Goal: Information Seeking & Learning: Understand process/instructions

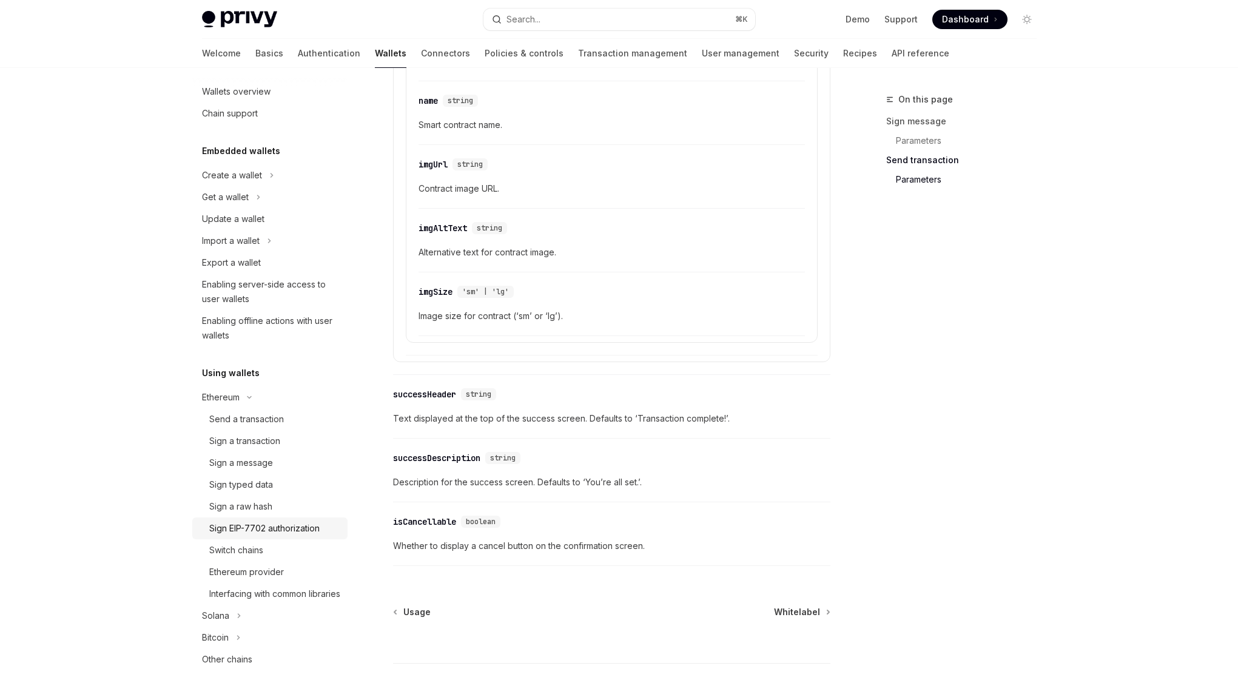
scroll to position [25, 0]
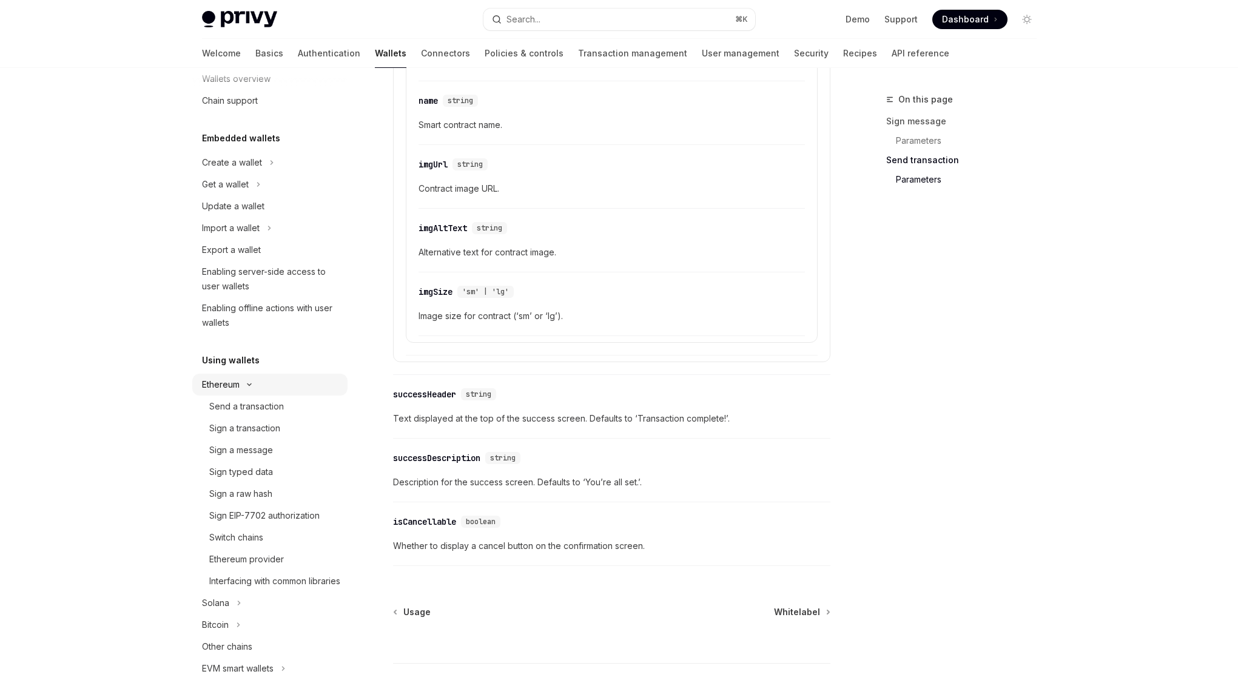
click at [249, 386] on icon at bounding box center [250, 385] width 4 height 2
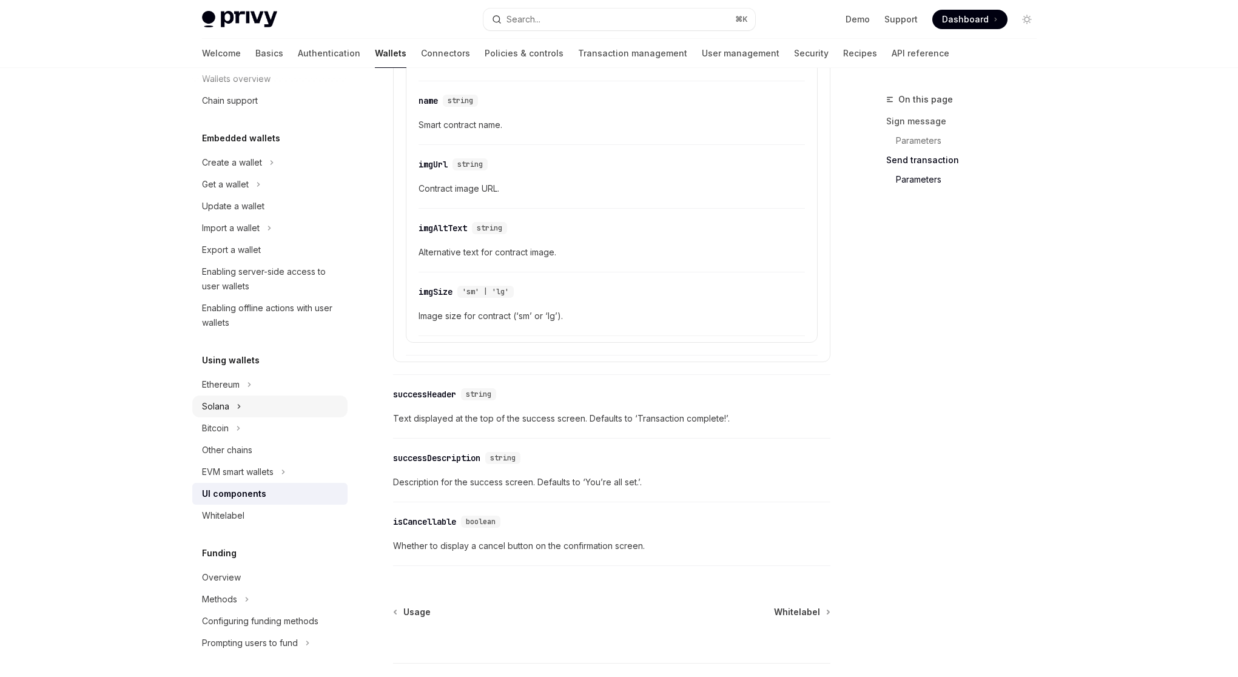
click at [255, 408] on div "Solana" at bounding box center [269, 407] width 155 height 22
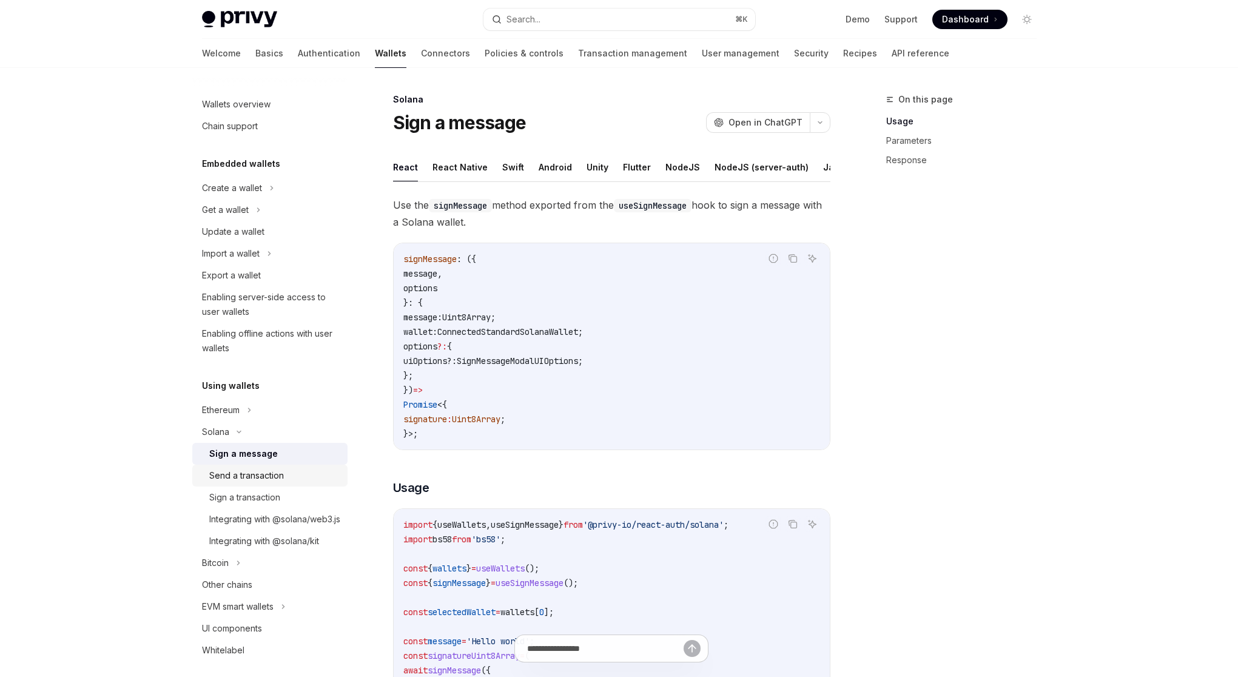
click at [278, 479] on div "Send a transaction" at bounding box center [246, 475] width 75 height 15
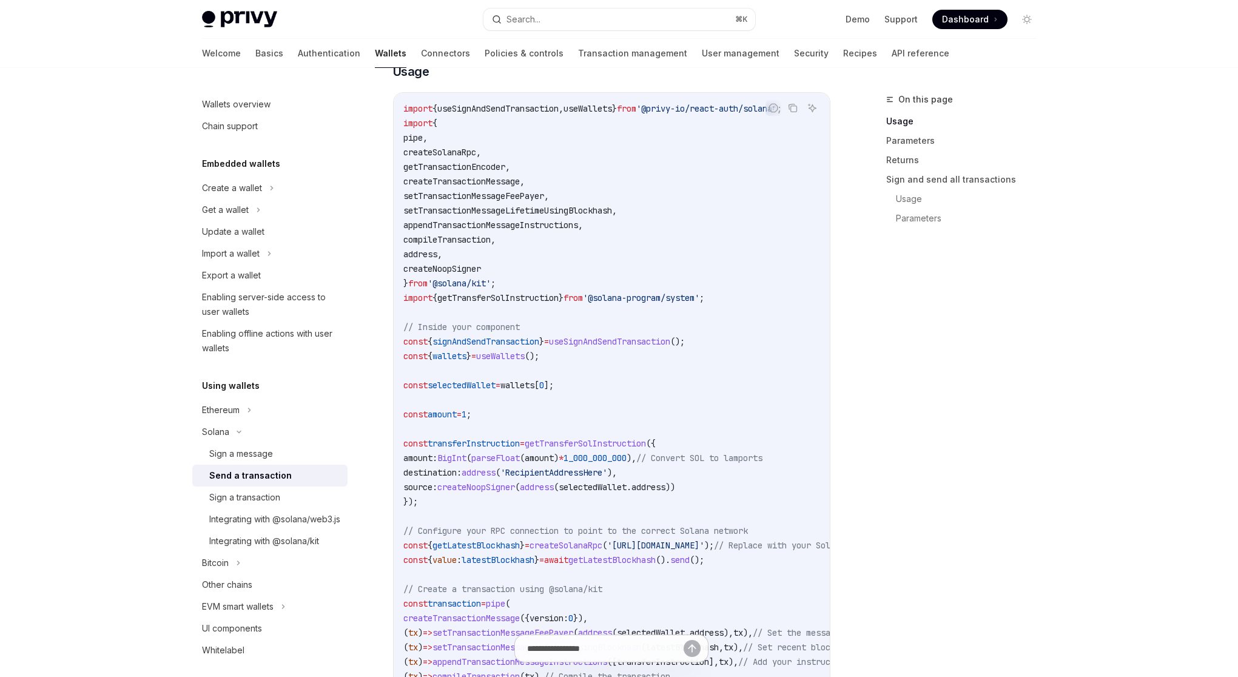
scroll to position [557, 0]
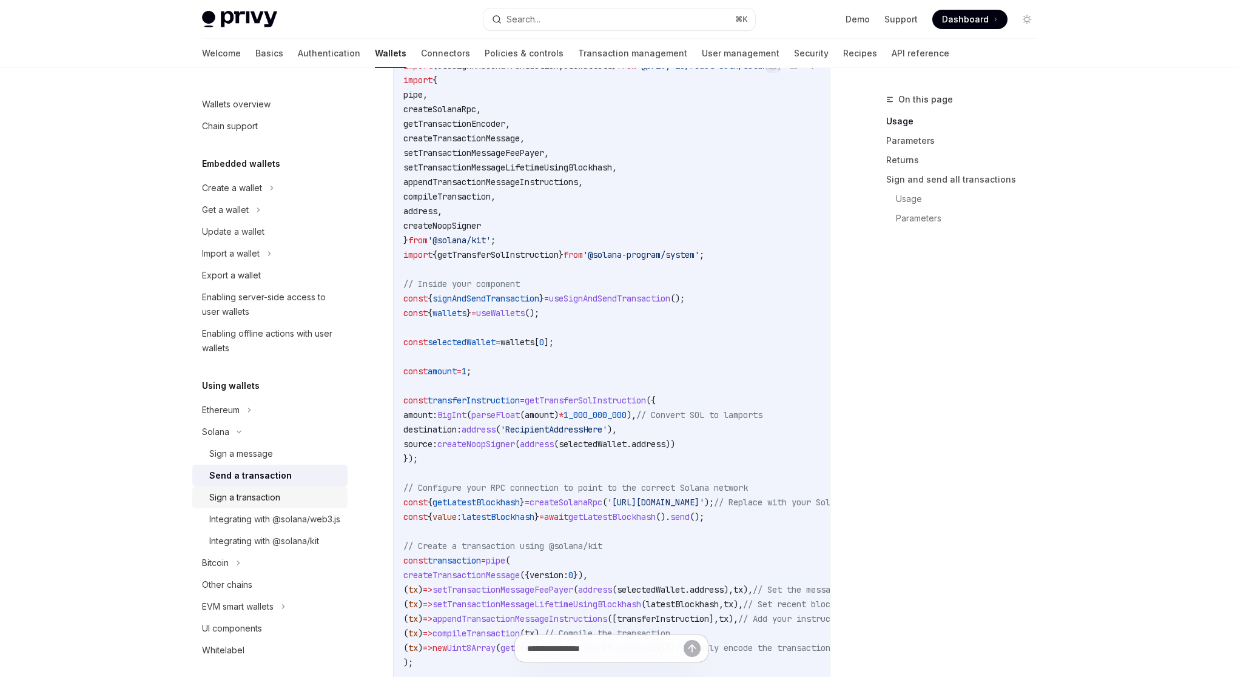
click at [246, 501] on div "Sign a transaction" at bounding box center [244, 497] width 71 height 15
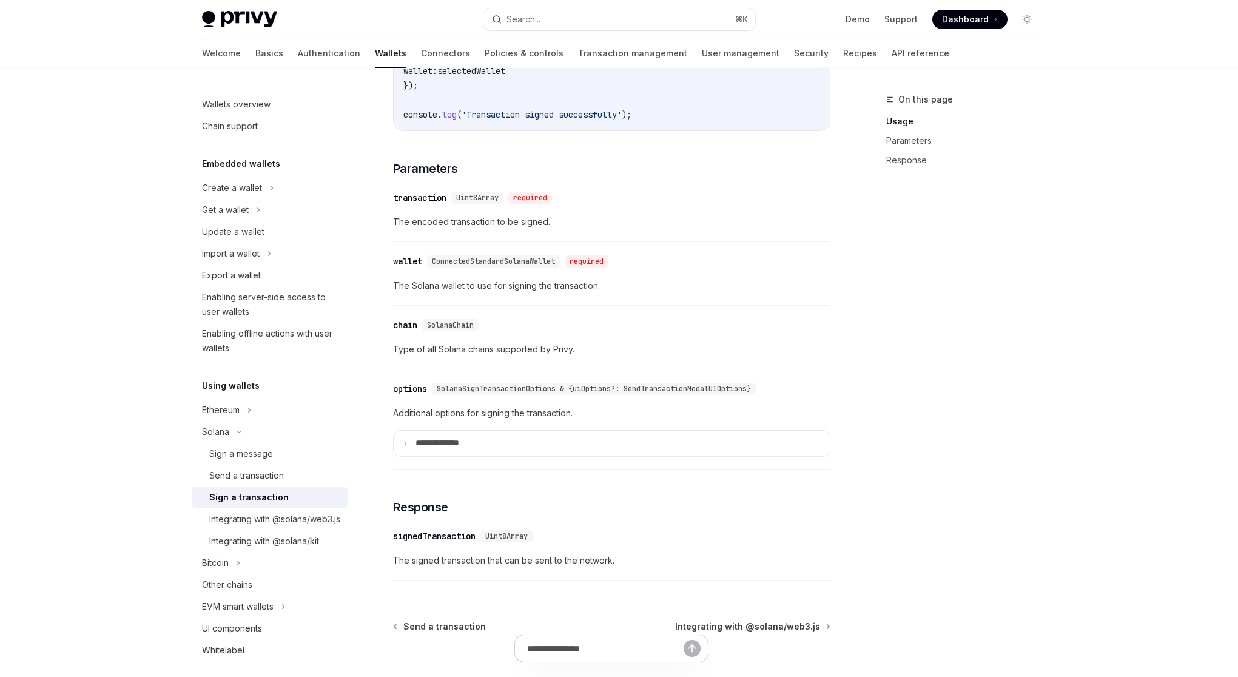
scroll to position [835, 0]
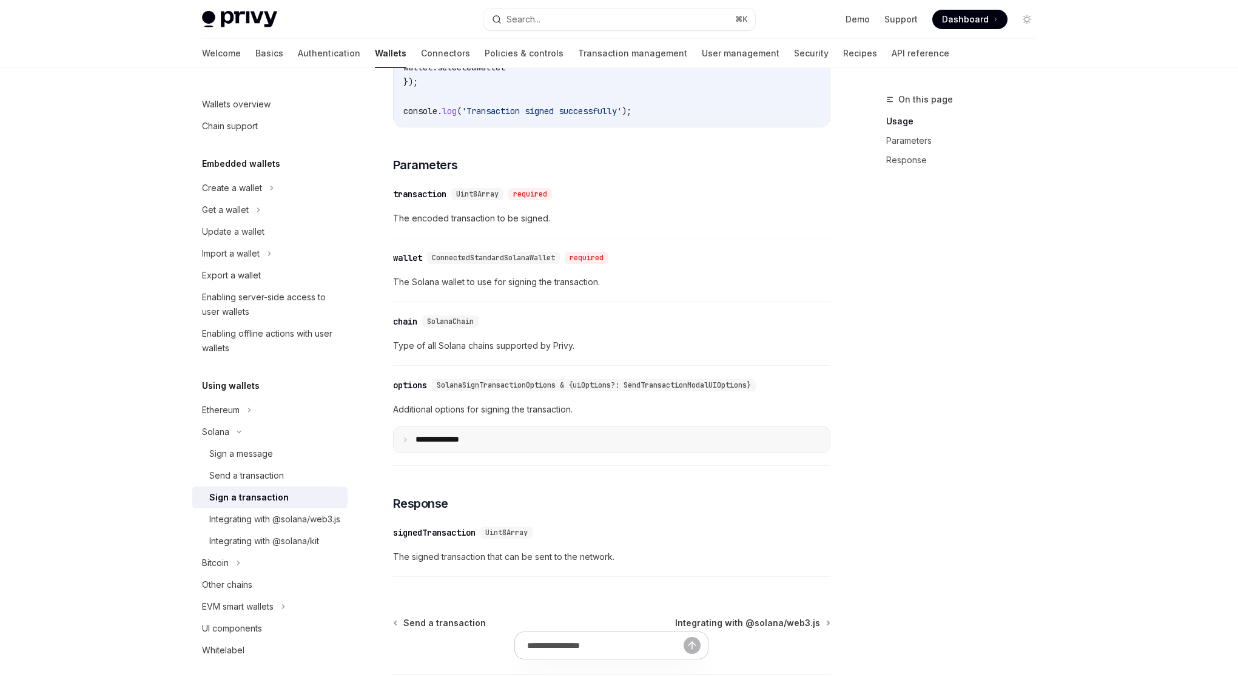
click at [436, 445] on p "**** *********" at bounding box center [447, 439] width 63 height 11
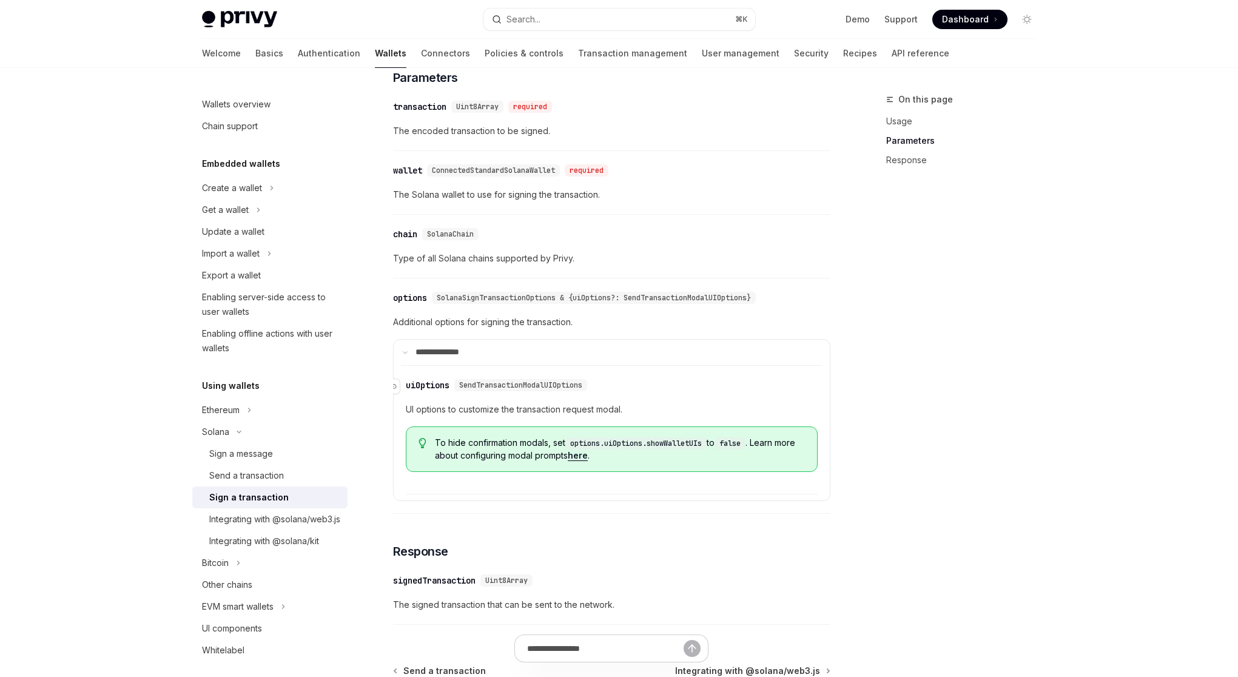
scroll to position [948, 0]
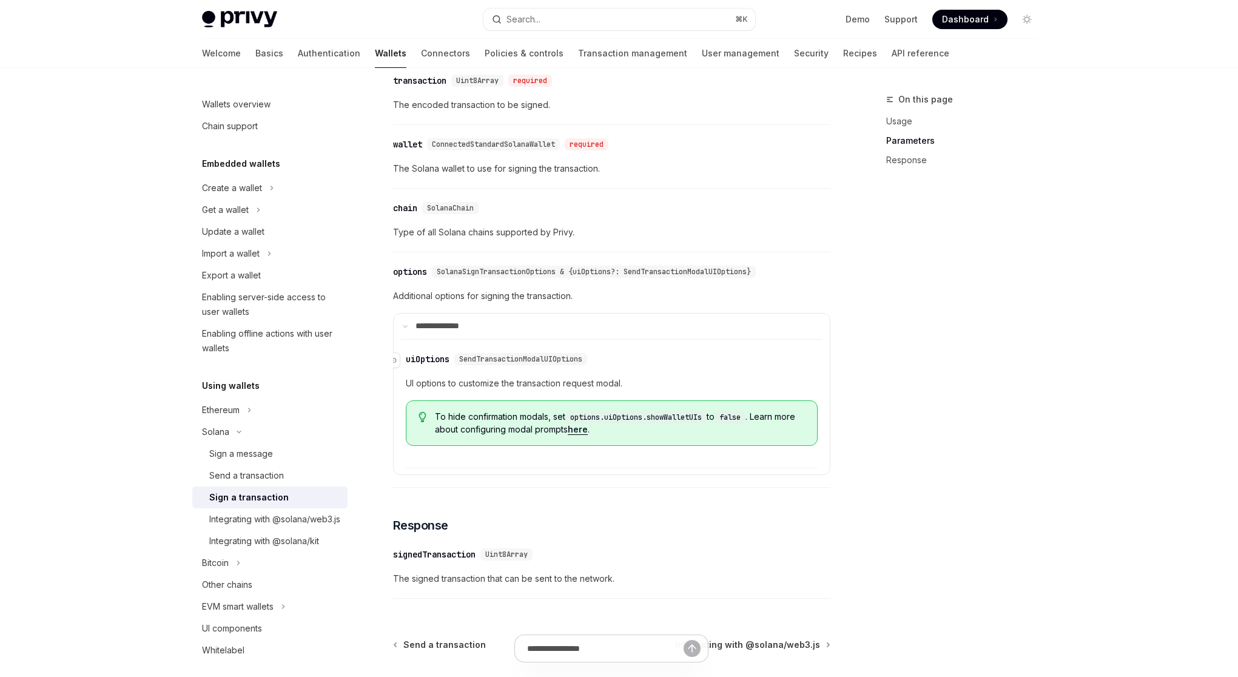
click at [543, 364] on span "SendTransactionModalUIOptions" at bounding box center [520, 359] width 123 height 10
click at [432, 365] on div "uiOptions" at bounding box center [428, 359] width 44 height 12
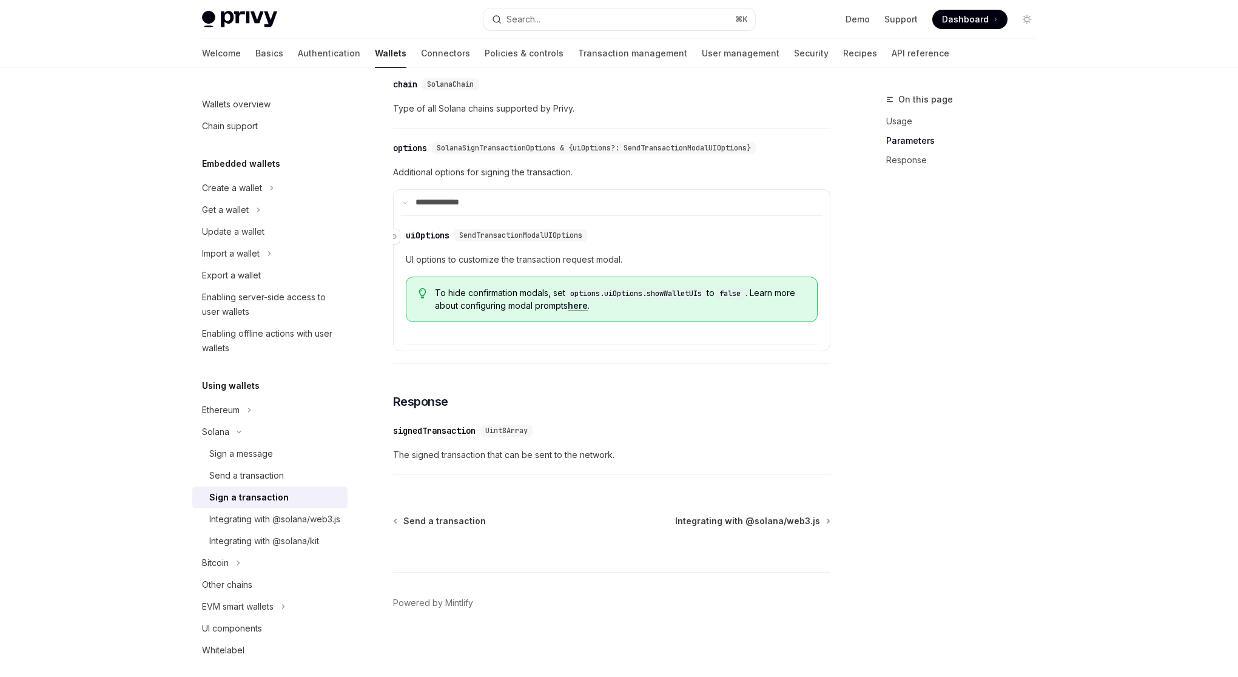
scroll to position [1091, 0]
click at [588, 309] on link "here" at bounding box center [578, 305] width 20 height 11
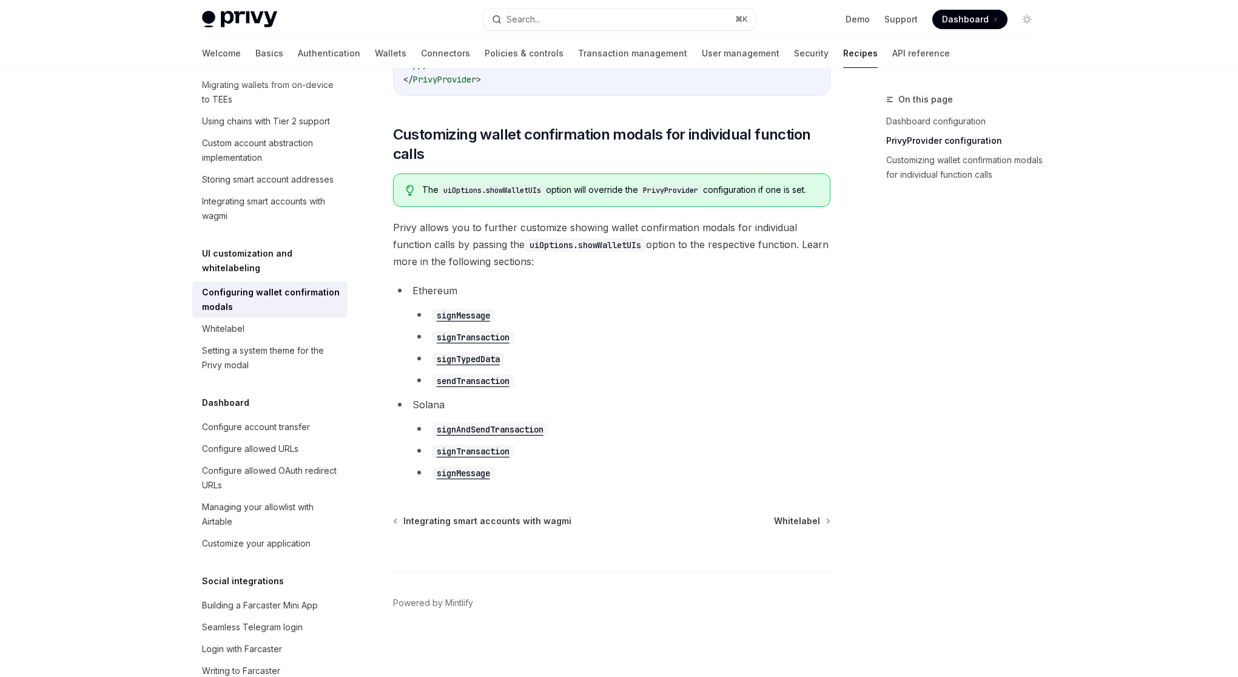
scroll to position [606, 0]
click at [453, 309] on code "signMessage" at bounding box center [463, 315] width 63 height 13
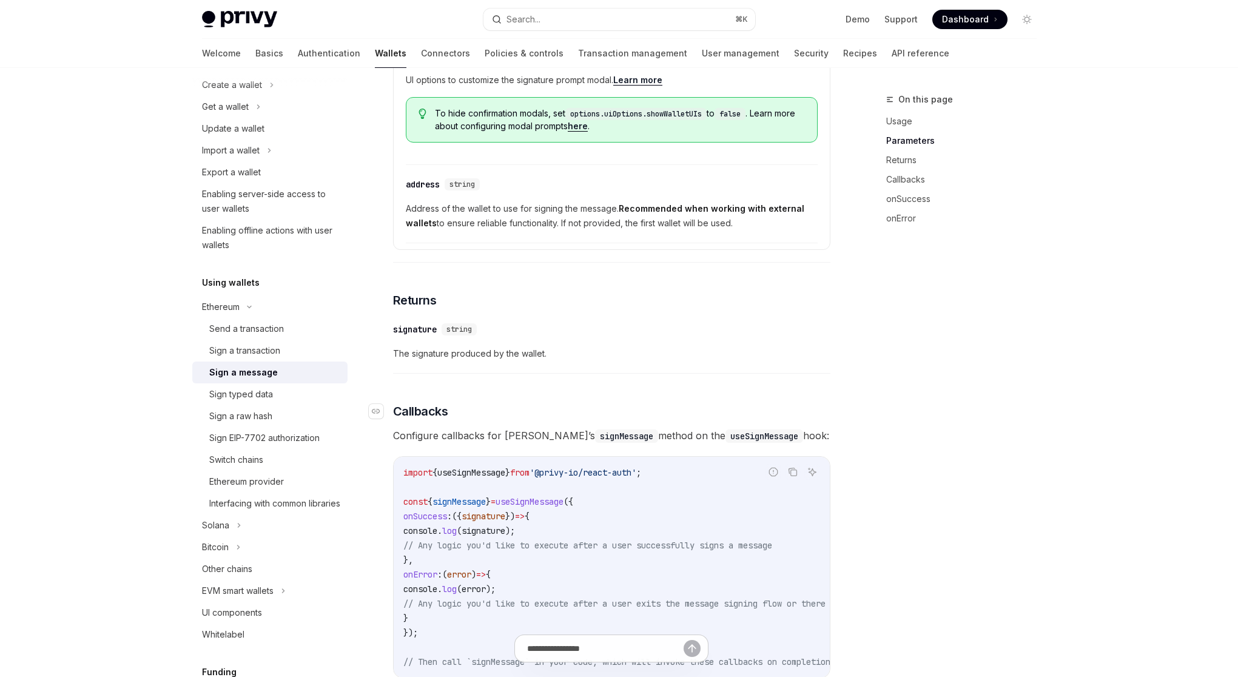
scroll to position [735, 0]
click at [272, 349] on div "Sign a transaction" at bounding box center [244, 350] width 71 height 15
type textarea "*"
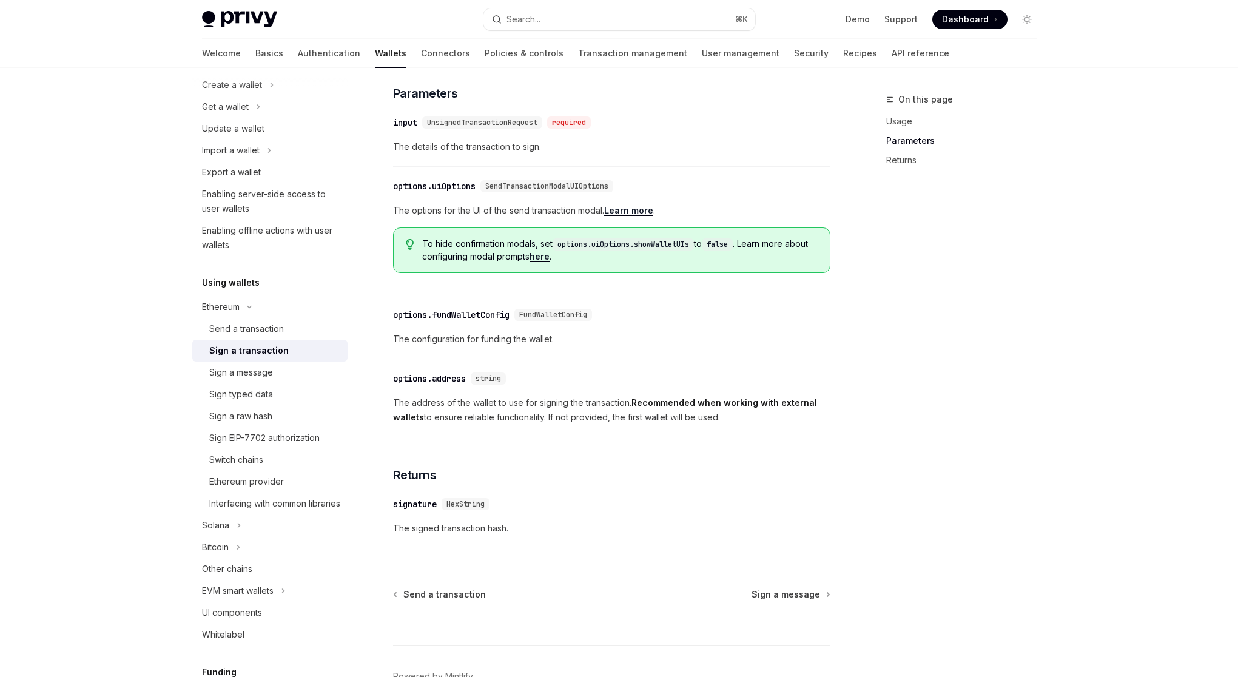
scroll to position [521, 0]
